Goal: Navigation & Orientation: Find specific page/section

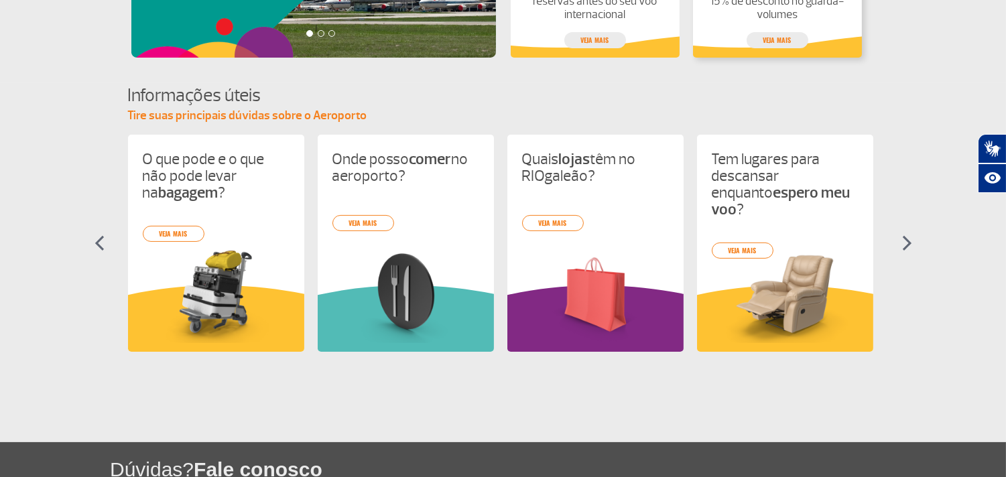
scroll to position [666, 0]
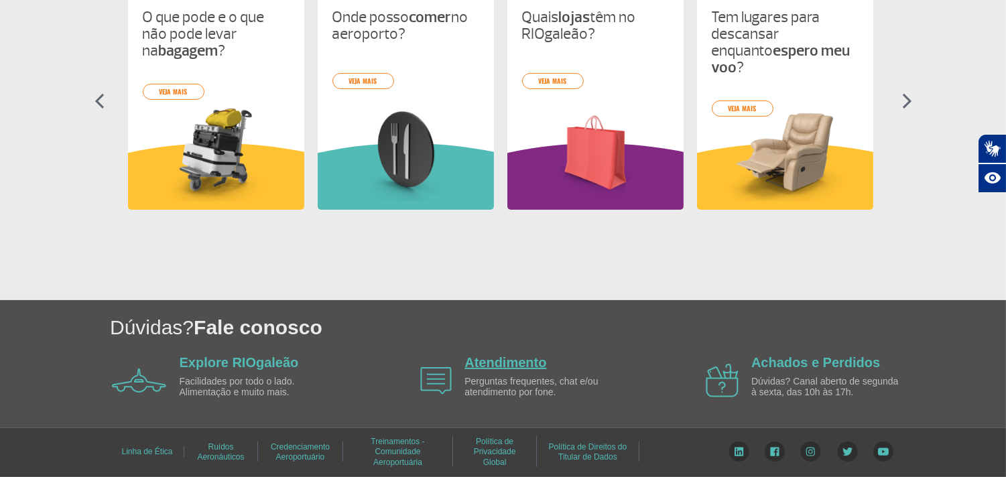
click at [526, 365] on link "Atendimento" at bounding box center [505, 362] width 82 height 15
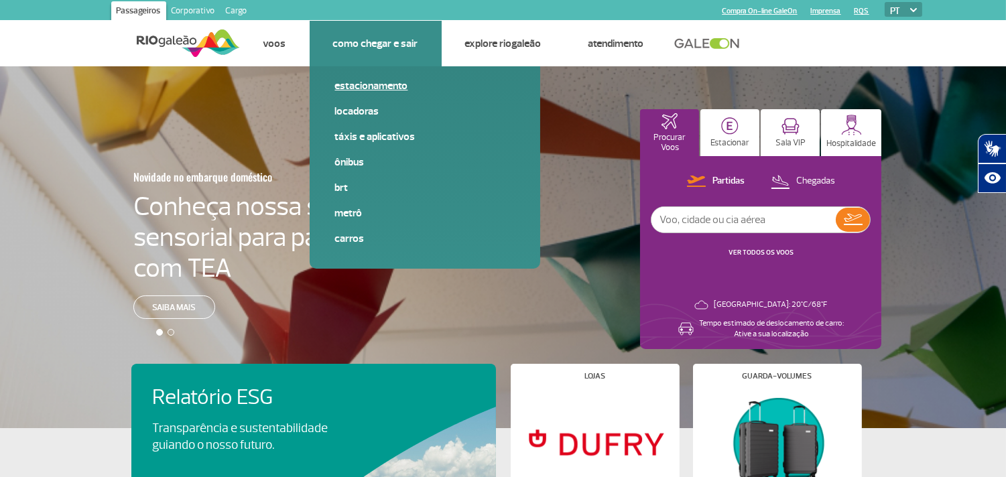
click at [346, 84] on link "Estacionamento" at bounding box center [425, 85] width 180 height 15
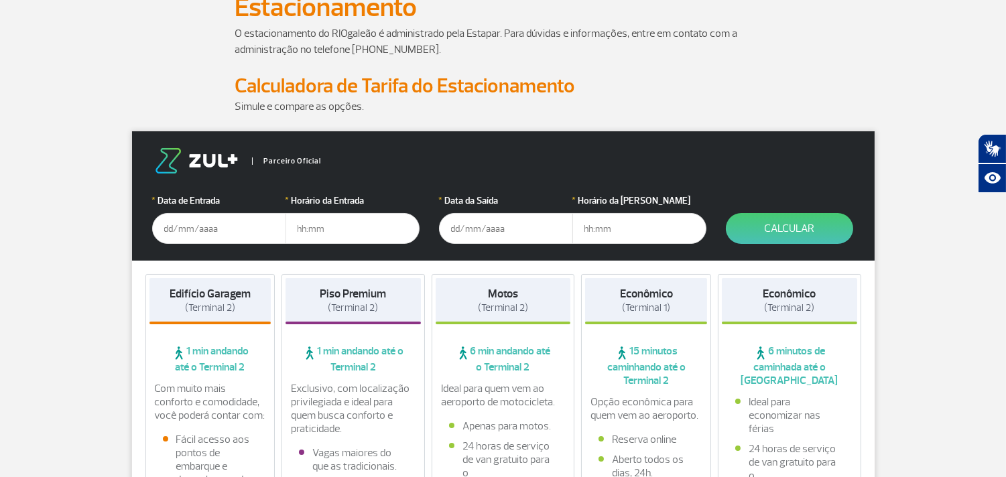
scroll to position [149, 0]
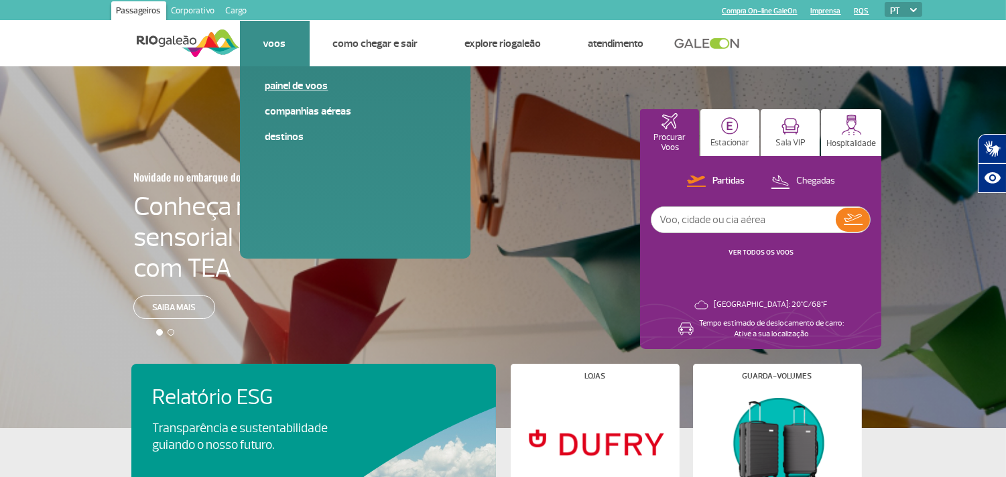
click at [271, 84] on link "Painel de voos" at bounding box center [355, 85] width 180 height 15
